Goal: Task Accomplishment & Management: Manage account settings

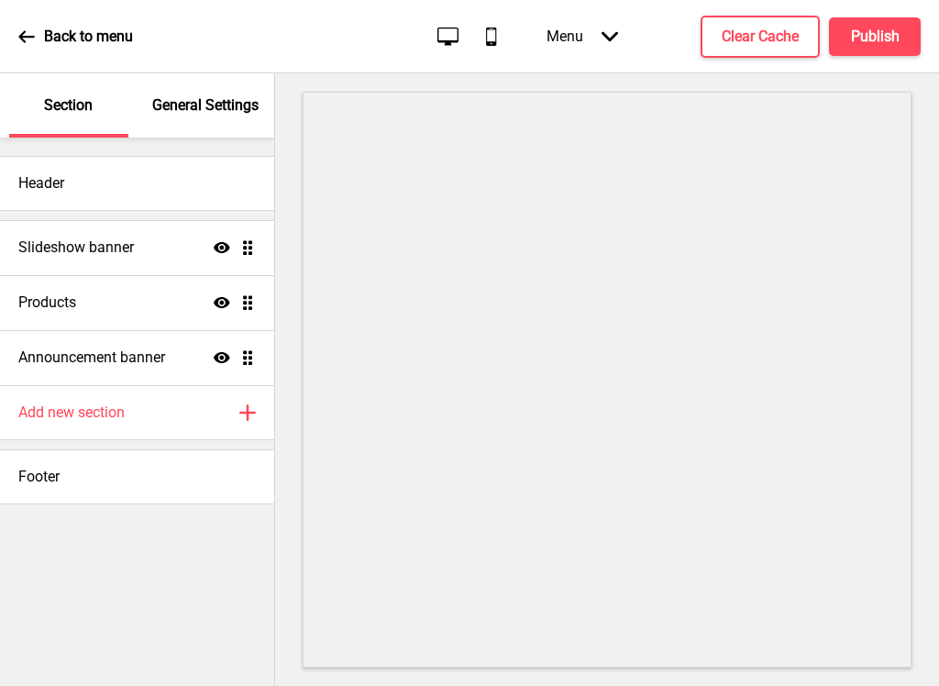
click at [42, 253] on h4 "Slideshow banner" at bounding box center [76, 247] width 116 height 20
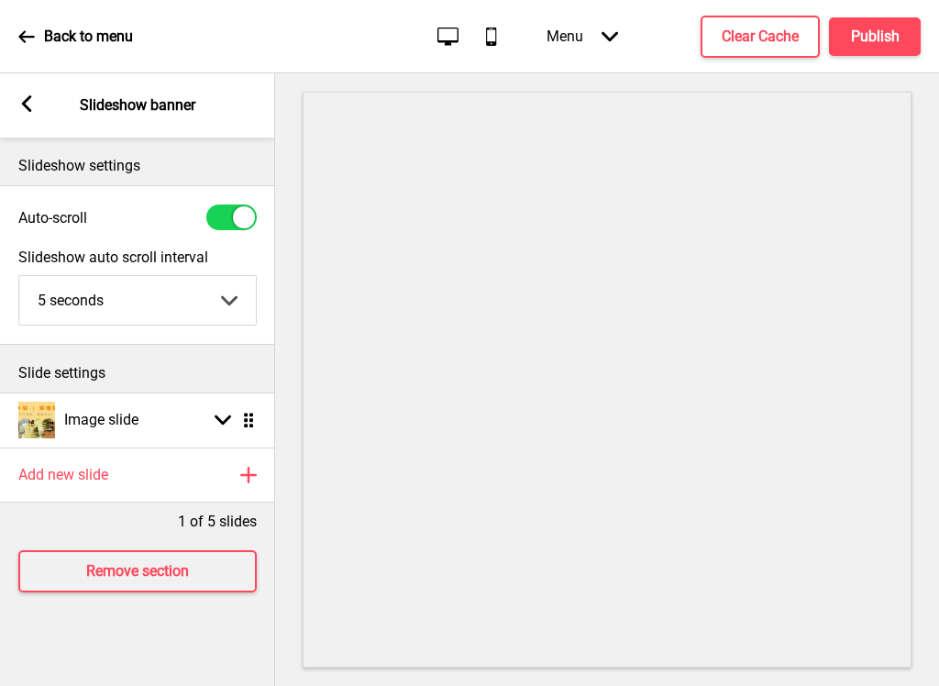
click at [27, 99] on icon at bounding box center [27, 103] width 10 height 17
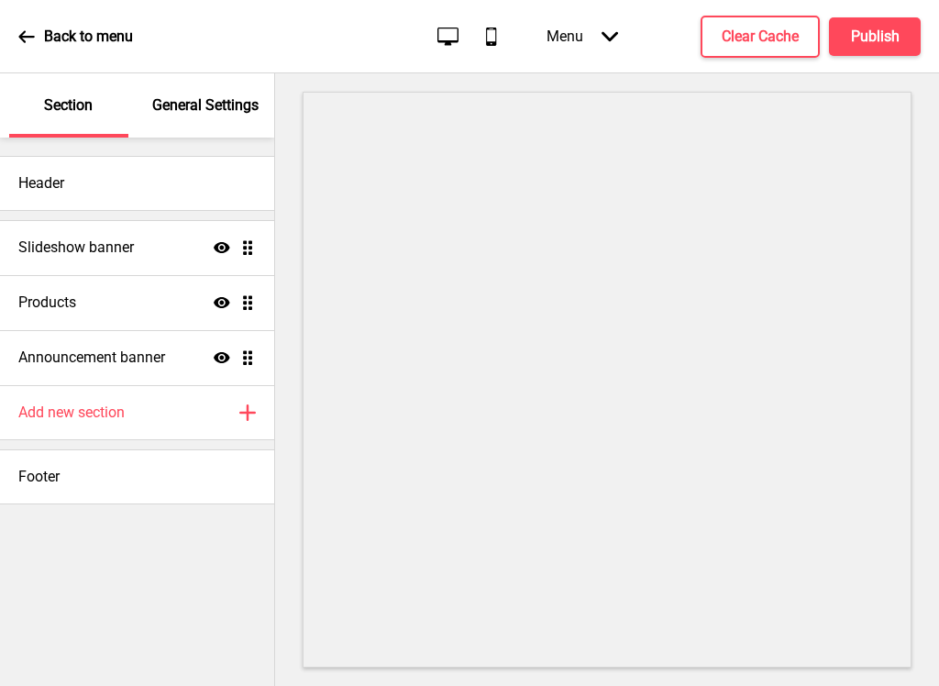
click at [33, 308] on h4 "Products" at bounding box center [47, 302] width 58 height 20
select select "contain"
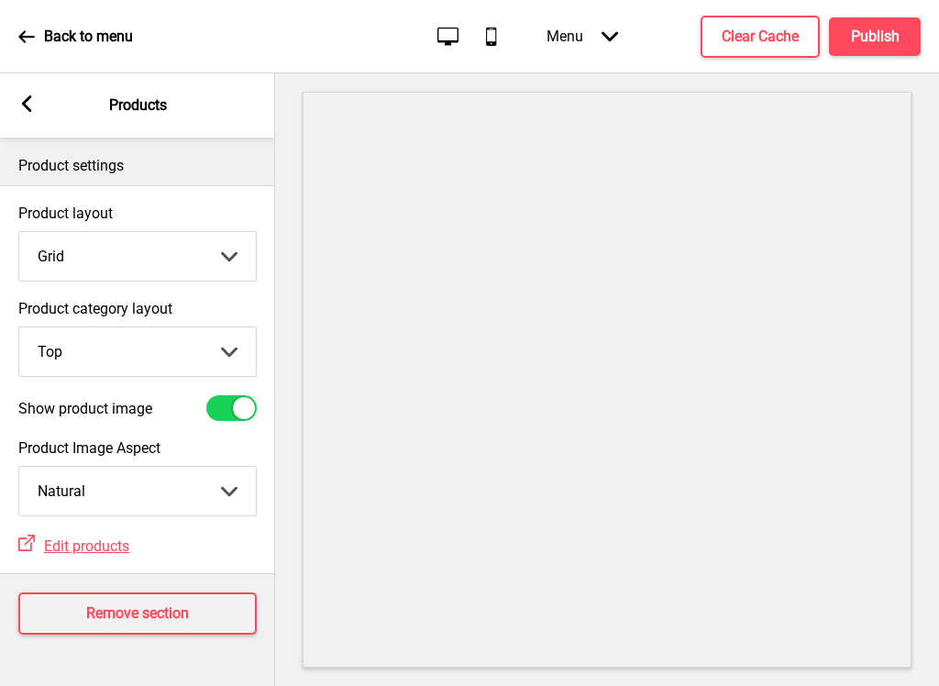
click at [26, 103] on icon at bounding box center [27, 103] width 10 height 17
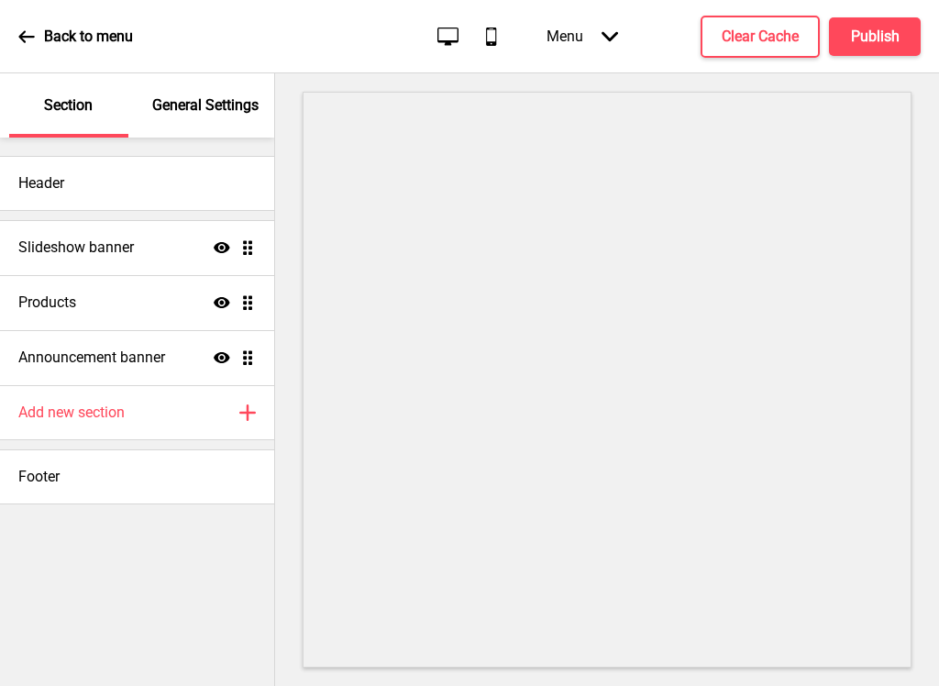
click at [46, 358] on h4 "Announcement banner" at bounding box center [91, 357] width 147 height 20
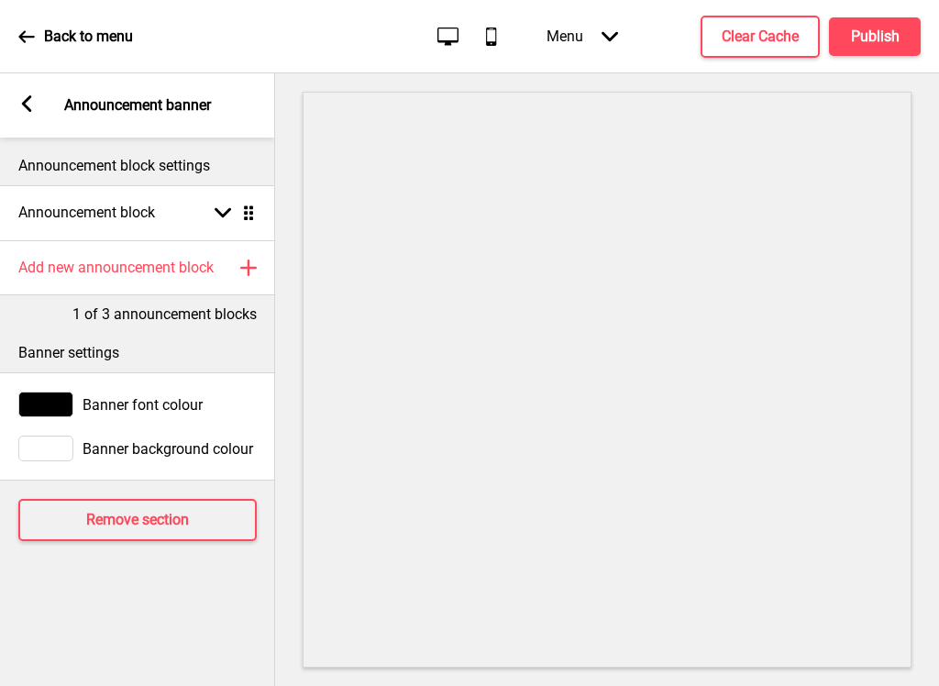
click at [29, 102] on rect at bounding box center [26, 103] width 17 height 17
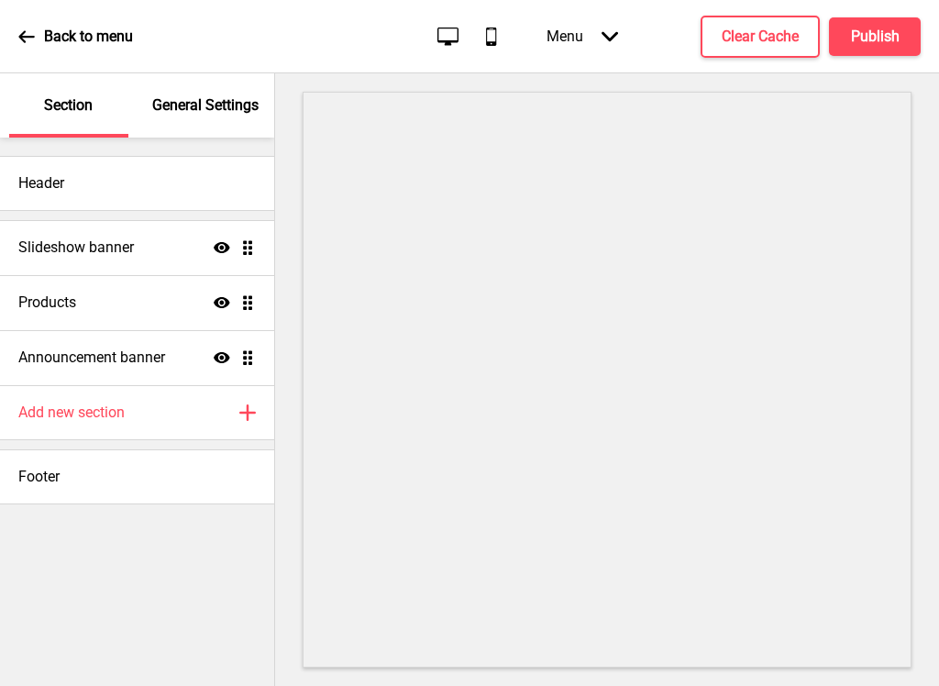
click at [32, 482] on h4 "Footer" at bounding box center [38, 477] width 41 height 20
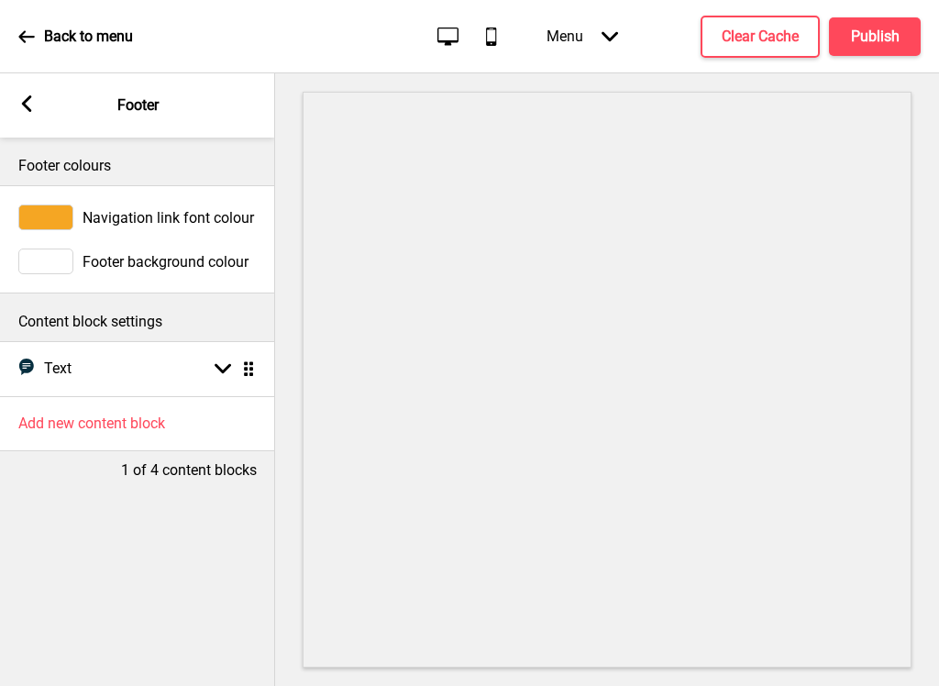
click at [14, 105] on div "Arrow left Footer" at bounding box center [137, 105] width 275 height 64
click at [29, 106] on rect at bounding box center [26, 103] width 17 height 17
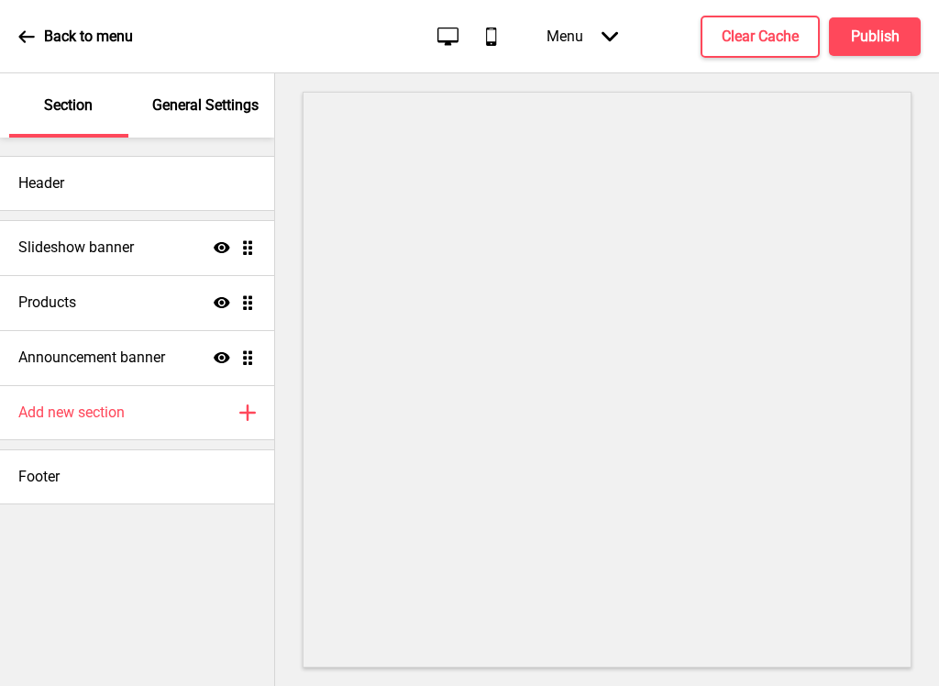
click at [21, 302] on h4 "Products" at bounding box center [47, 302] width 58 height 20
select select "contain"
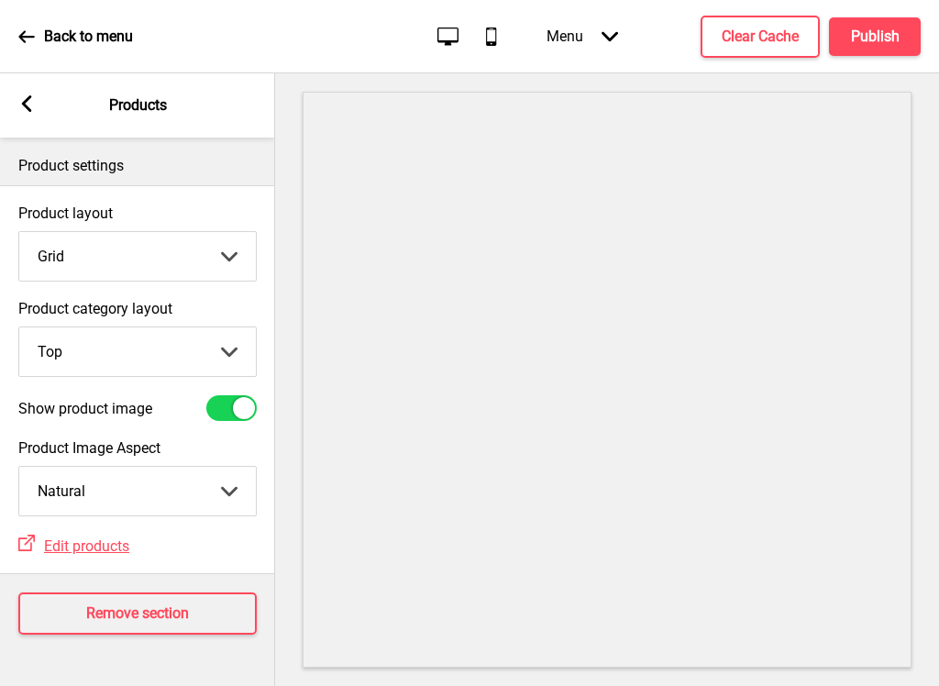
click at [22, 106] on rect at bounding box center [26, 103] width 17 height 17
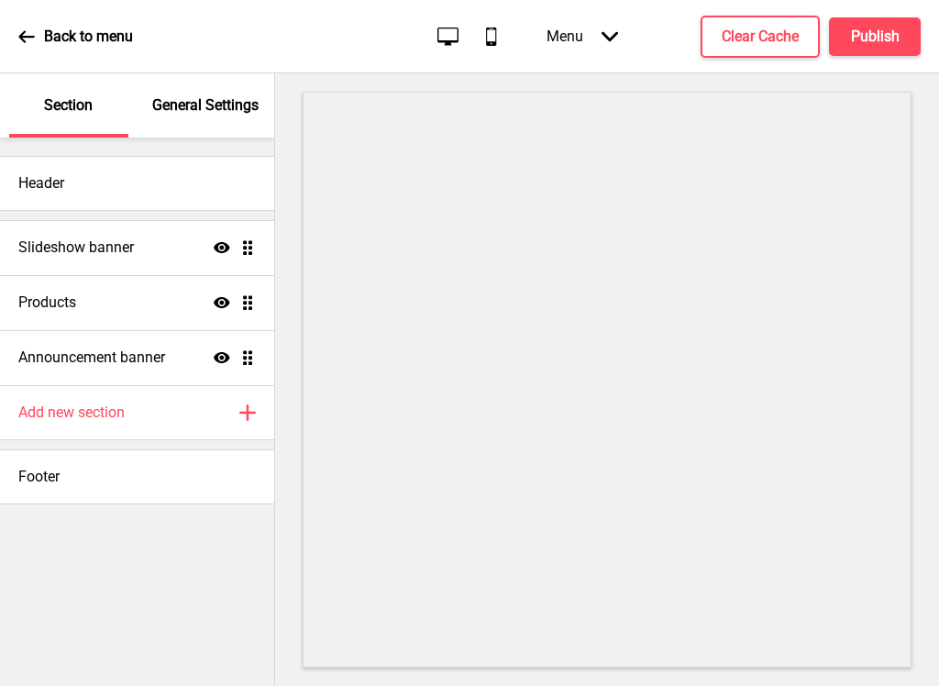
click at [31, 242] on h4 "Slideshow banner" at bounding box center [76, 247] width 116 height 20
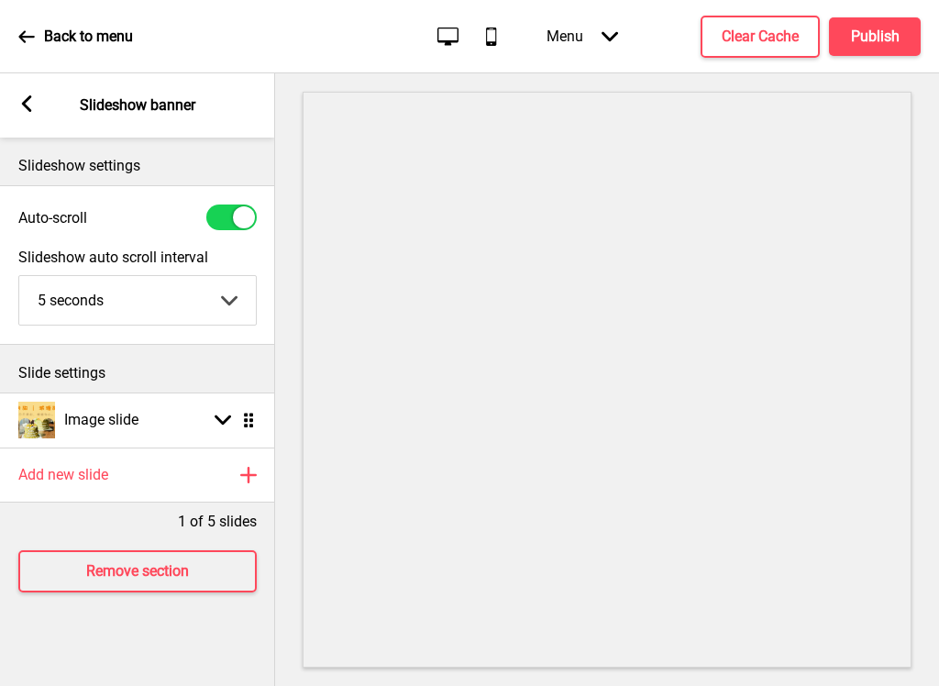
click at [65, 420] on h4 "Image slide" at bounding box center [101, 420] width 74 height 20
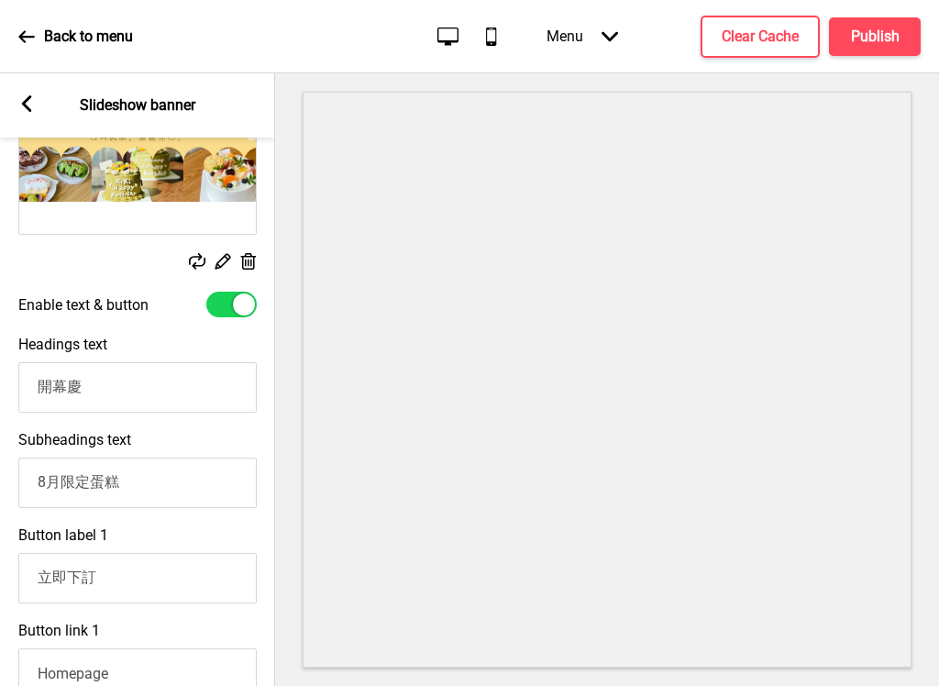
scroll to position [401, 0]
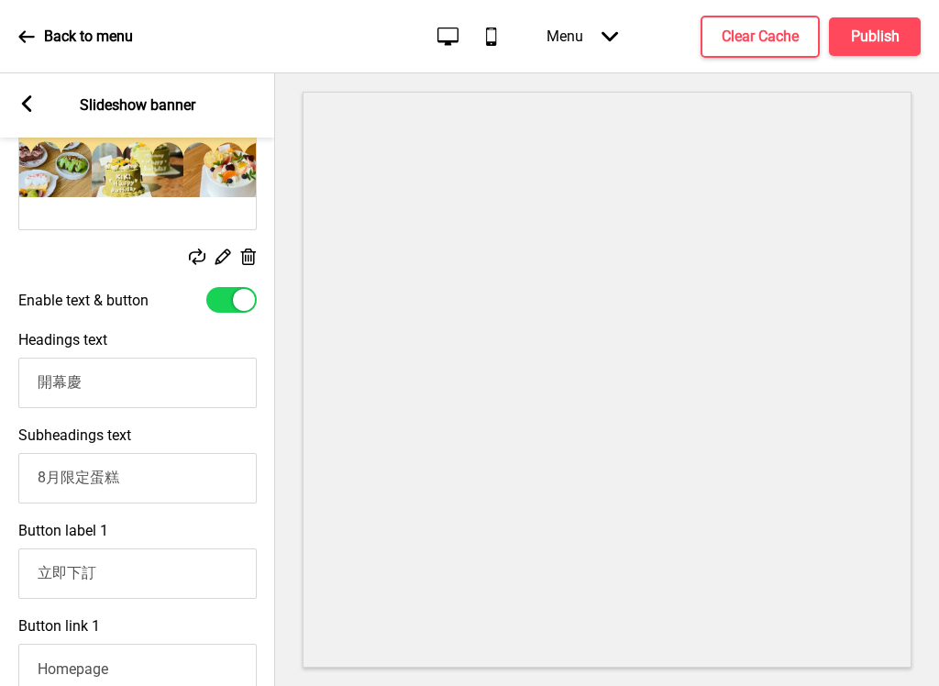
click at [61, 476] on input "8月限定蛋糕" at bounding box center [137, 478] width 238 height 50
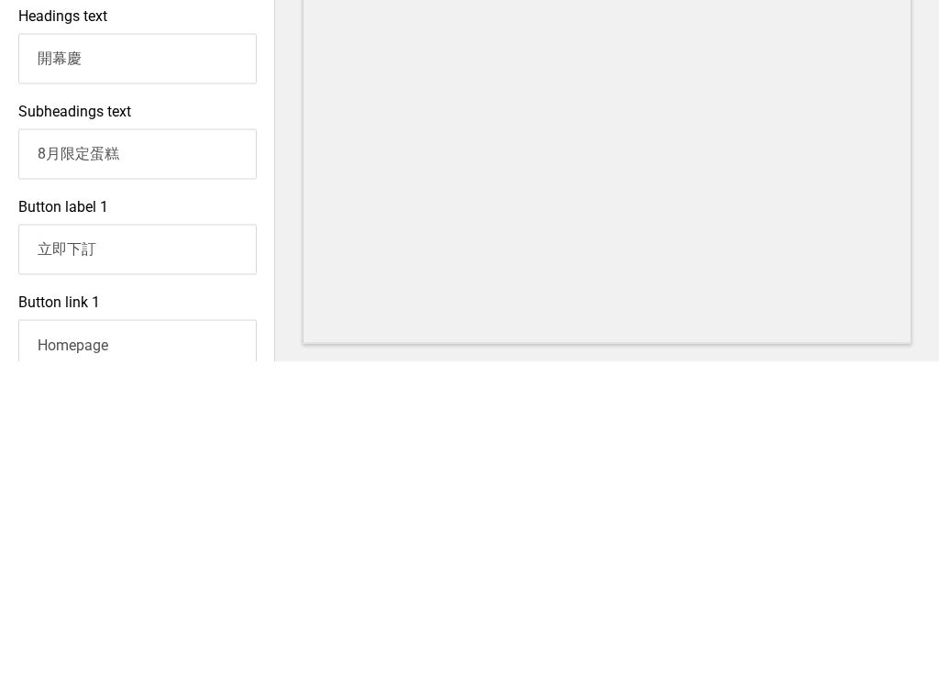
click at [45, 453] on input "8月限定蛋糕" at bounding box center [137, 478] width 238 height 50
click at [89, 453] on input "9月限定蛋糕" at bounding box center [137, 478] width 238 height 50
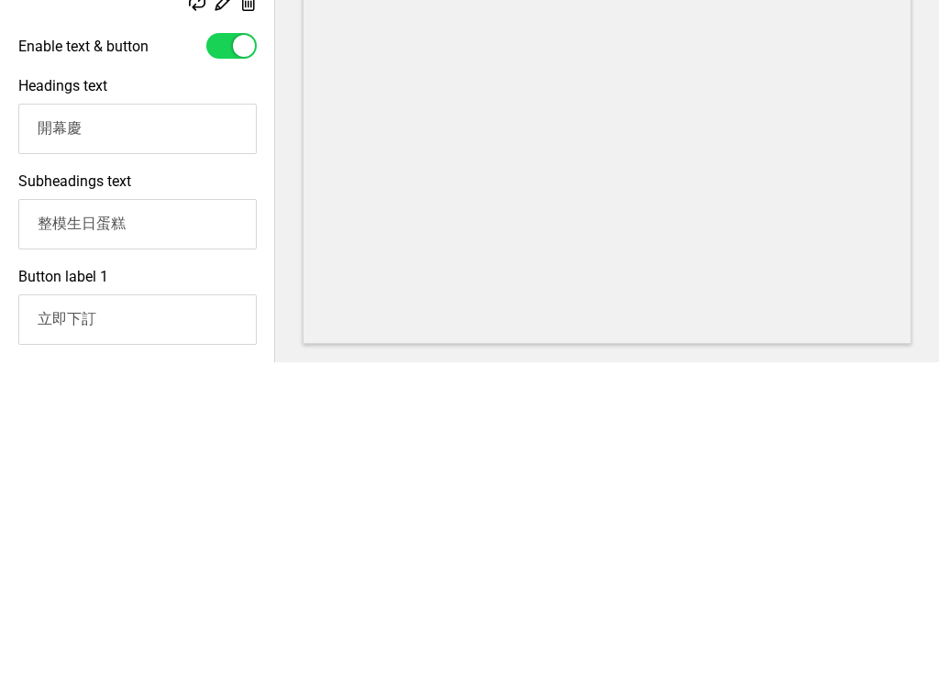
scroll to position [325, 0]
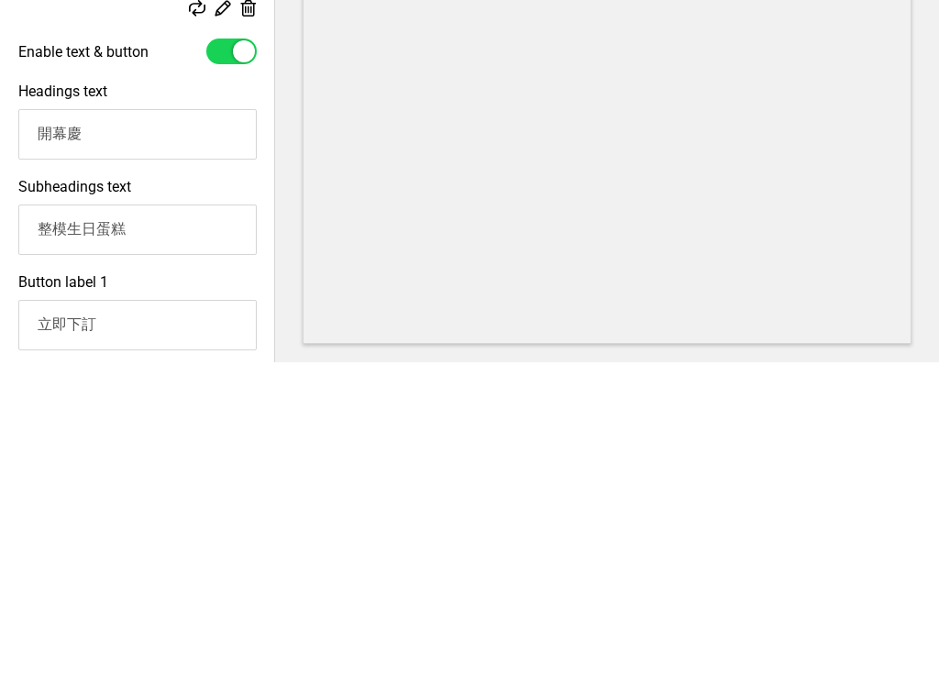
type input "整模生日蛋糕"
click at [95, 433] on input "開幕慶" at bounding box center [137, 458] width 238 height 50
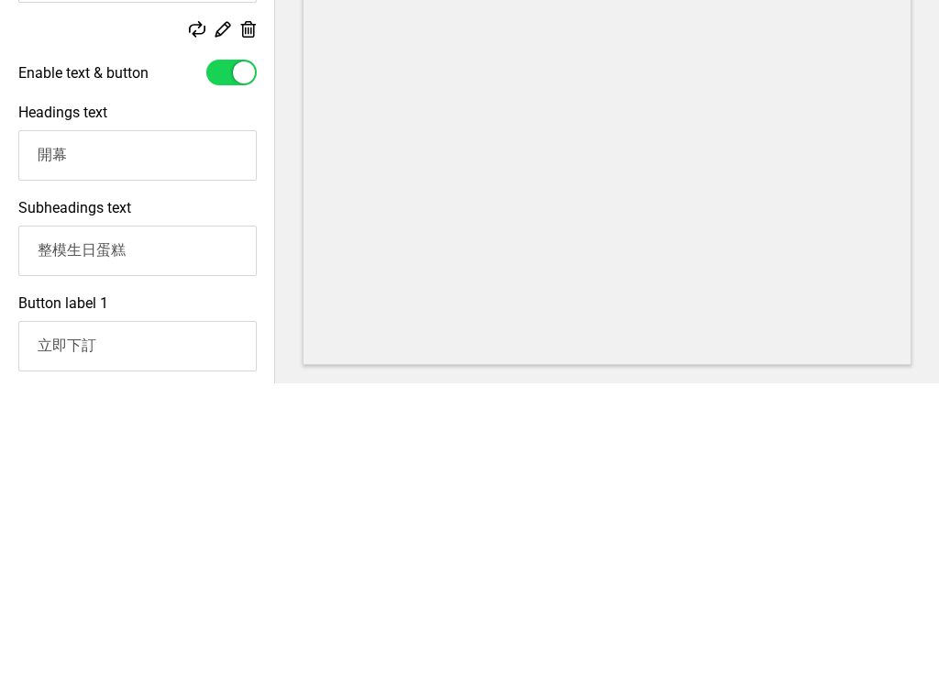
type input "開"
type input "ㄓ"
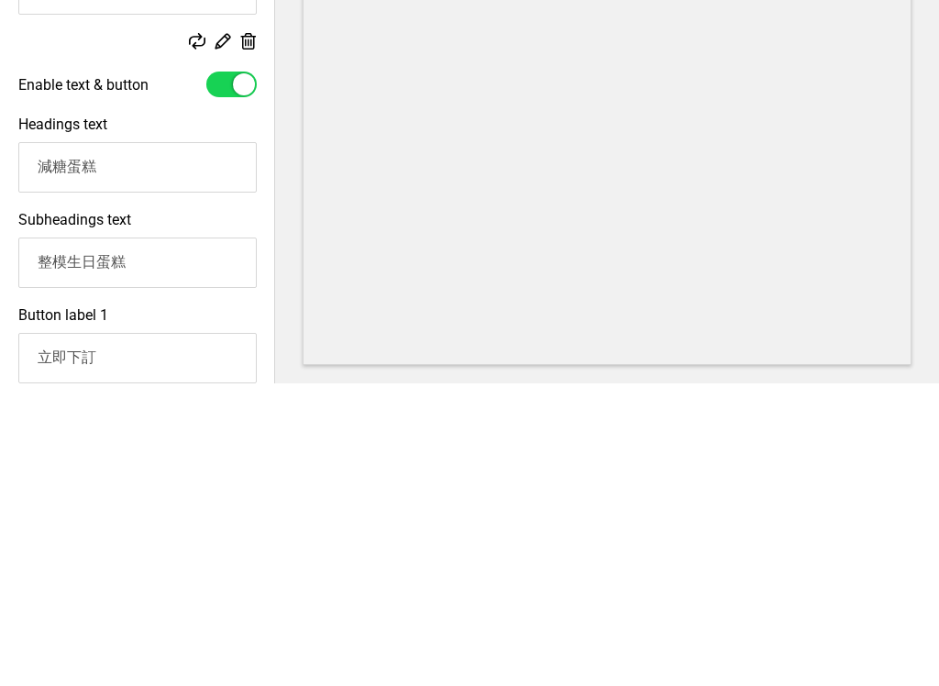
scroll to position [317, 0]
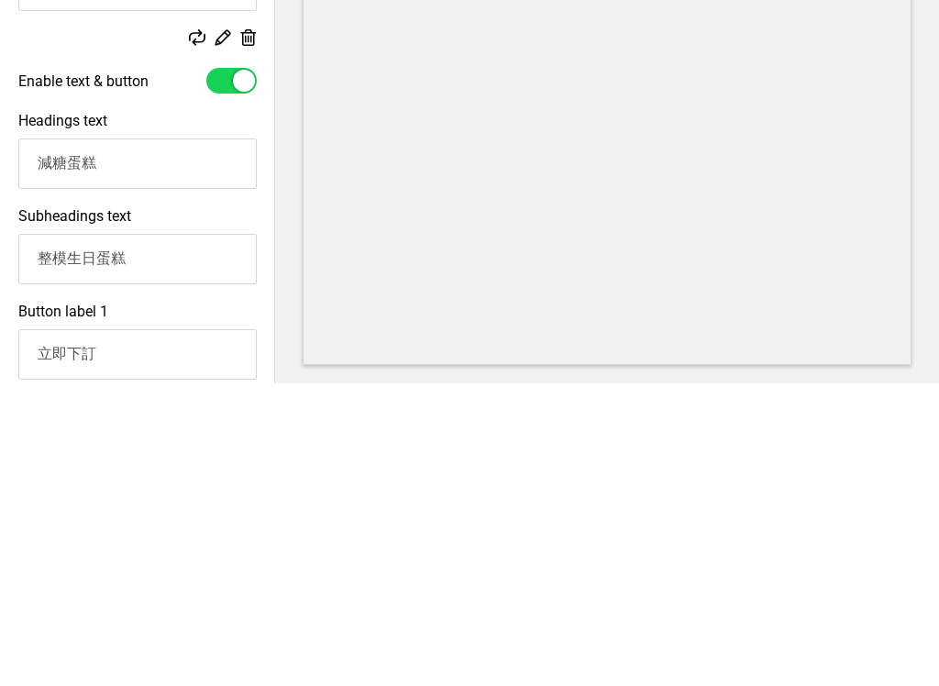
click at [65, 441] on input "減糖蛋糕" at bounding box center [137, 466] width 238 height 50
click at [173, 441] on input "減糖蛋糕" at bounding box center [137, 466] width 238 height 50
type input "減"
type input "整"
type input "戚"
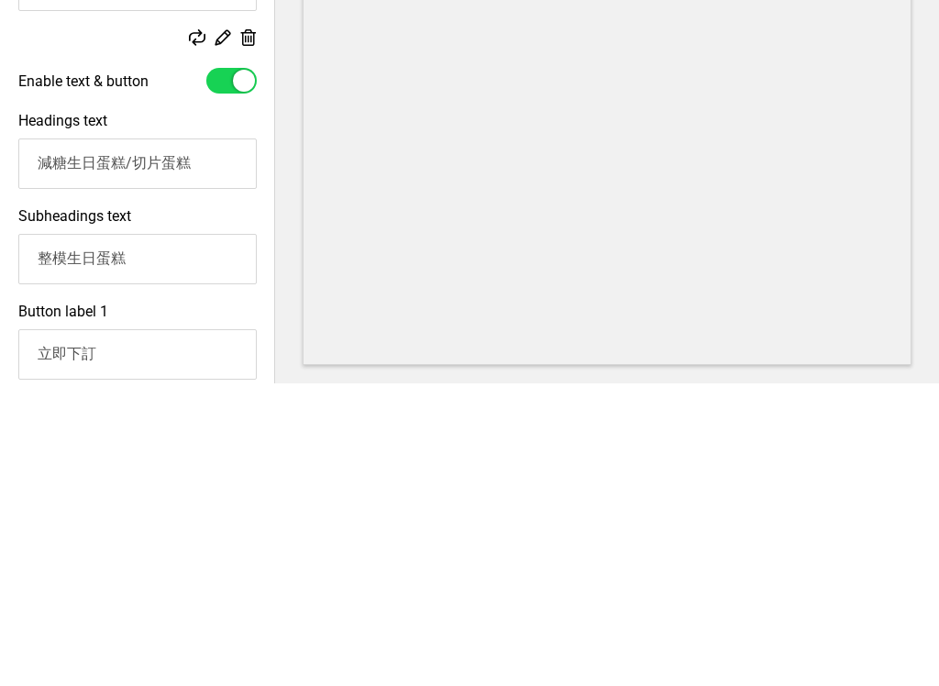
click at [70, 441] on input "減糖生日蛋糕/切片蛋糕" at bounding box center [137, 466] width 238 height 50
click at [205, 441] on input "減糖 生日蛋糕/切片蛋糕" at bounding box center [137, 466] width 238 height 50
type input "減糖 生日蛋糕/切片蛋糕/飲品"
click at [188, 536] on input "整模生日蛋糕" at bounding box center [137, 561] width 238 height 50
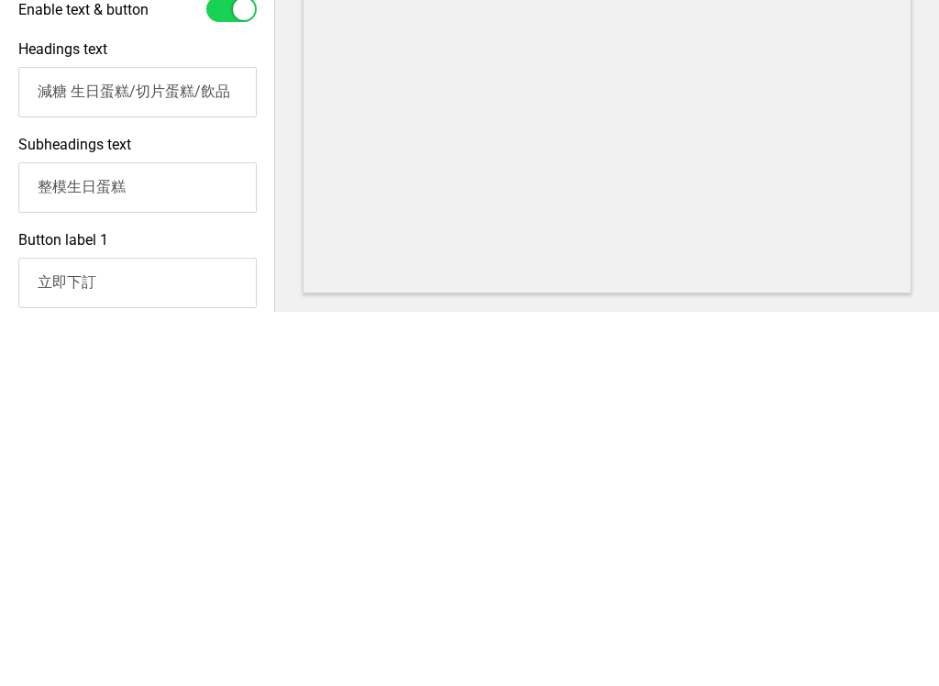
click at [50, 536] on input "整模生日蛋糕" at bounding box center [137, 561] width 238 height 50
click at [169, 536] on input "整模生日蛋糕" at bounding box center [137, 561] width 238 height 50
click at [202, 536] on input "整模生日蛋糕" at bounding box center [137, 561] width 238 height 50
click at [138, 536] on input "整模生日蛋糕需[DATE]" at bounding box center [137, 561] width 238 height 50
click at [223, 536] on input "整模生日蛋糕需提前[DATE]" at bounding box center [137, 561] width 238 height 50
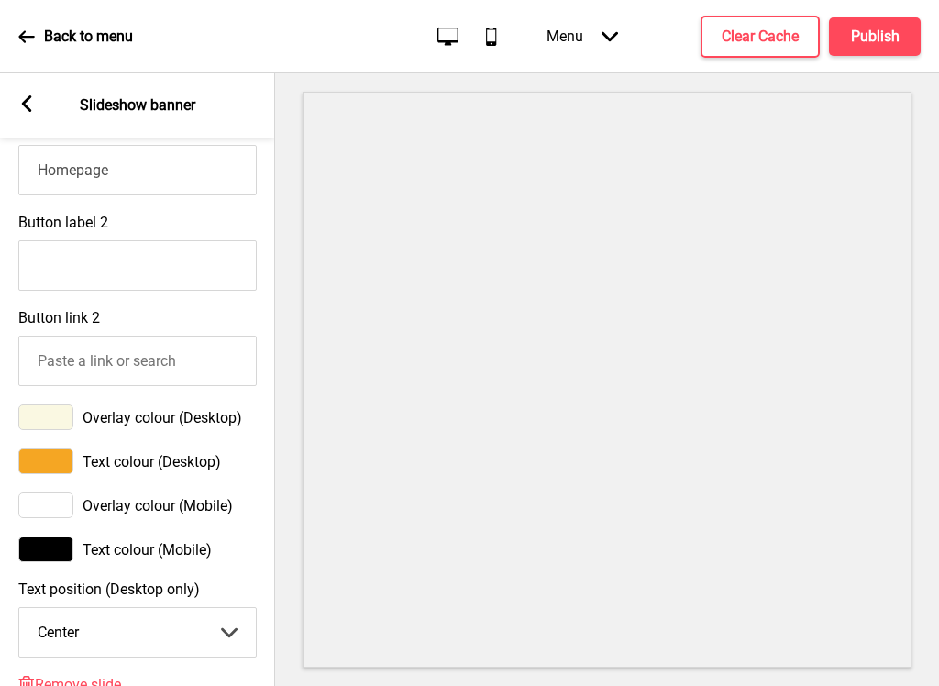
scroll to position [944, 0]
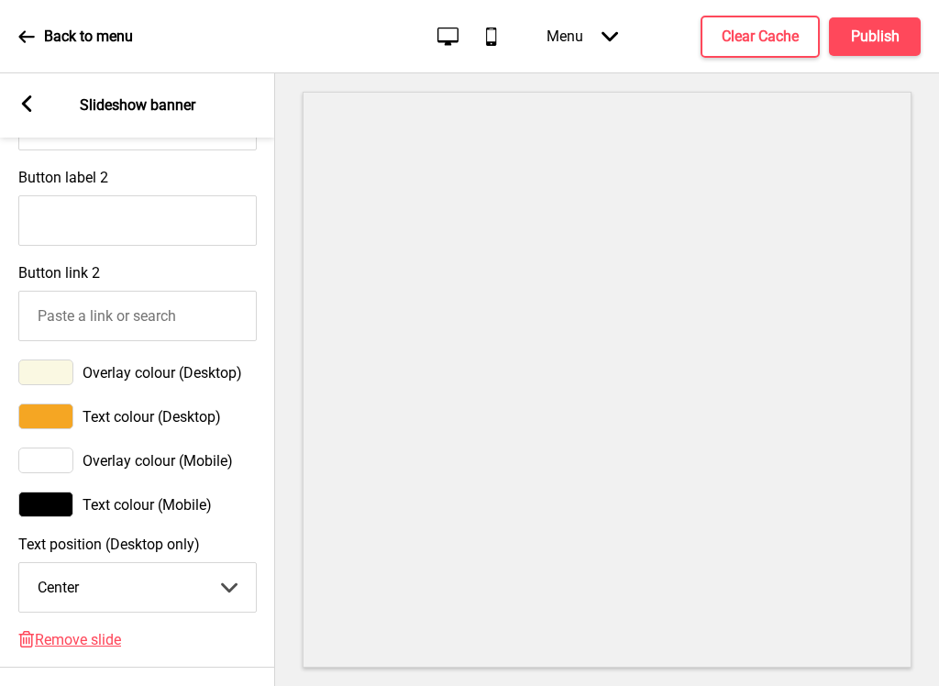
type input "整模生日蛋糕需提前4天預訂！"
click at [884, 37] on h4 "Publish" at bounding box center [875, 37] width 49 height 20
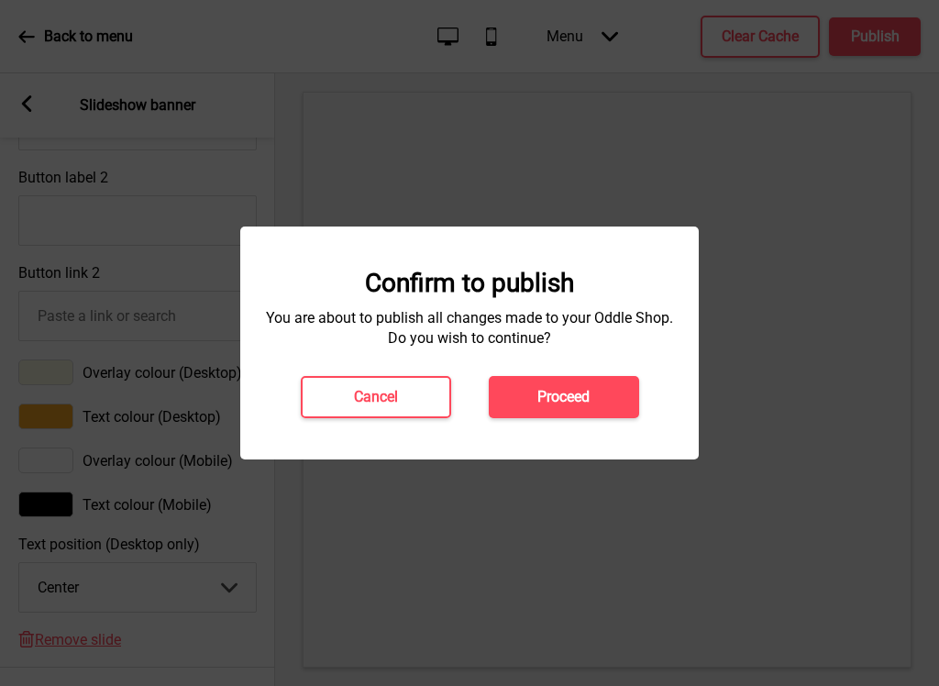
click at [575, 405] on h4 "Proceed" at bounding box center [563, 397] width 52 height 20
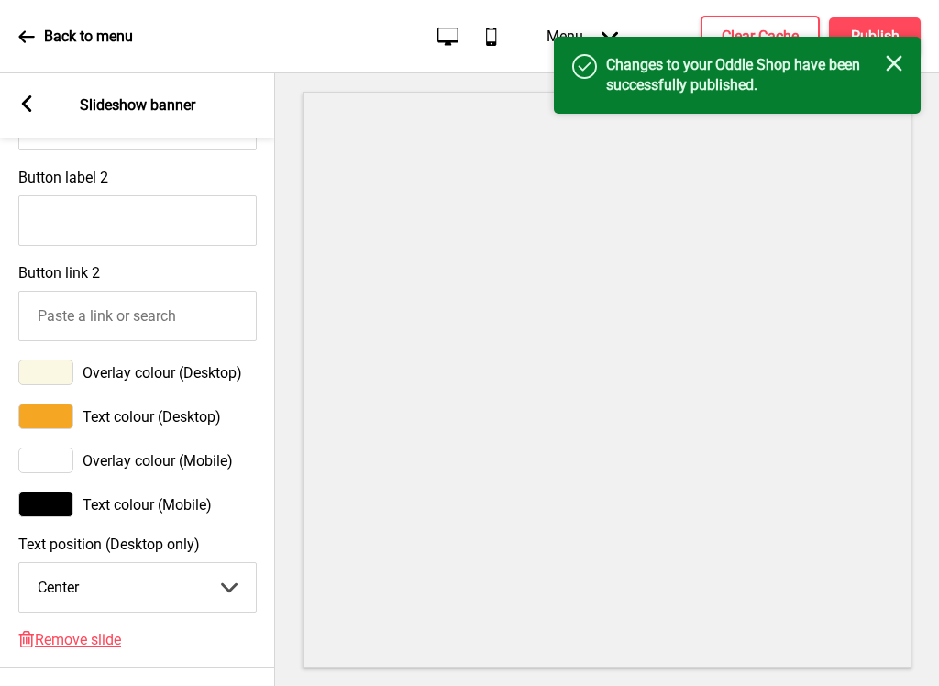
click at [891, 55] on icon "Close" at bounding box center [894, 63] width 17 height 17
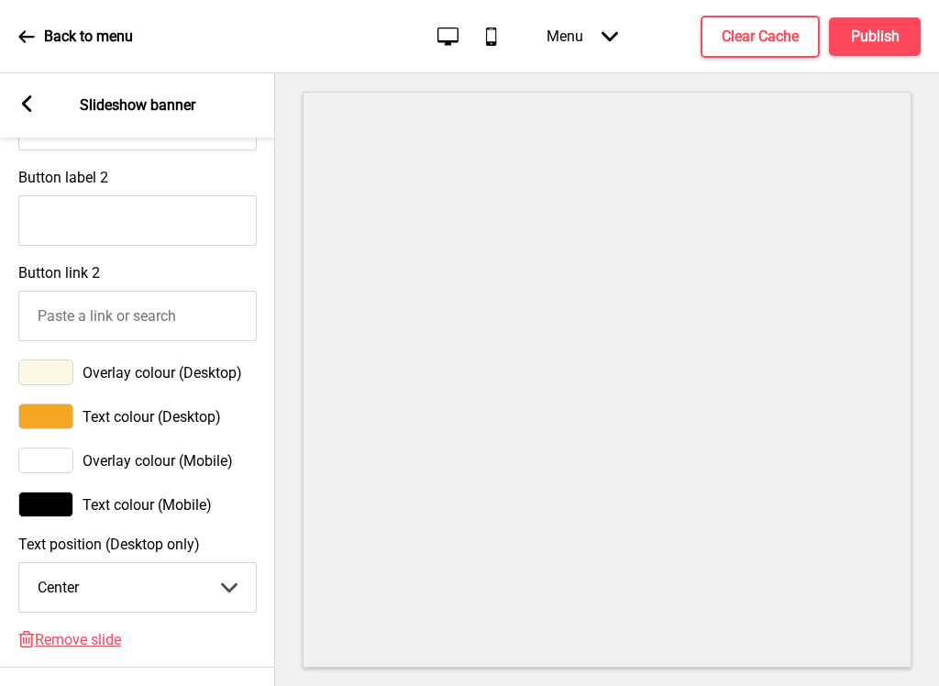
click at [31, 35] on icon at bounding box center [26, 36] width 17 height 17
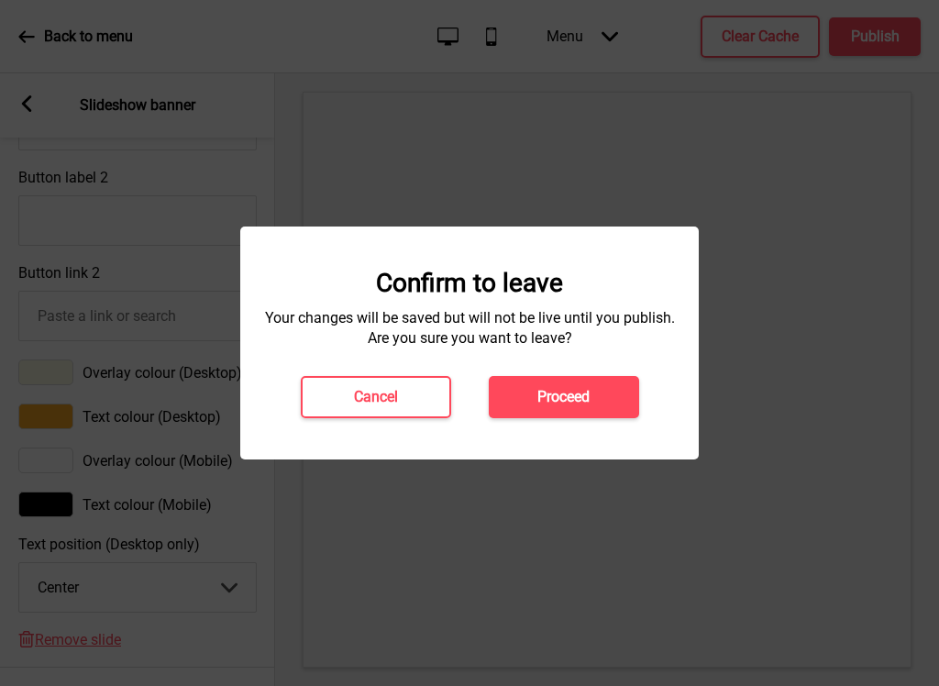
click at [582, 402] on h4 "Proceed" at bounding box center [563, 397] width 52 height 20
